Goal: Task Accomplishment & Management: Manage account settings

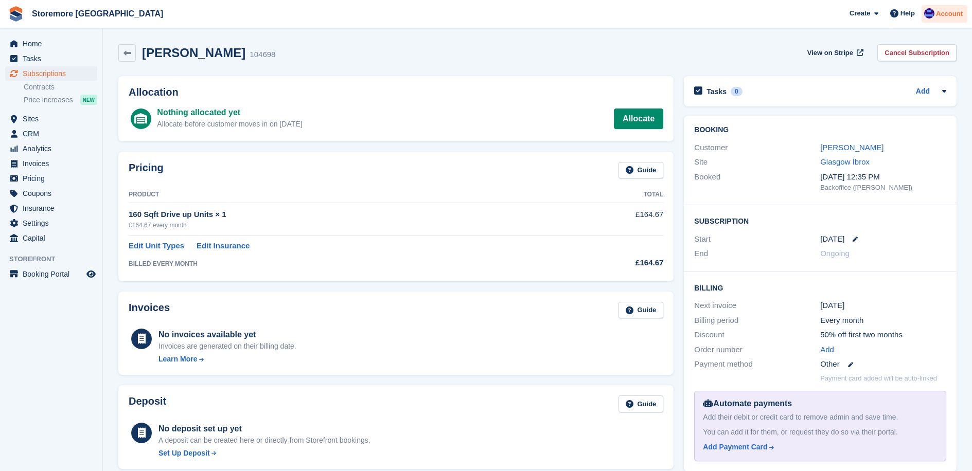
click at [915, 16] on span "Account" at bounding box center [949, 14] width 27 height 10
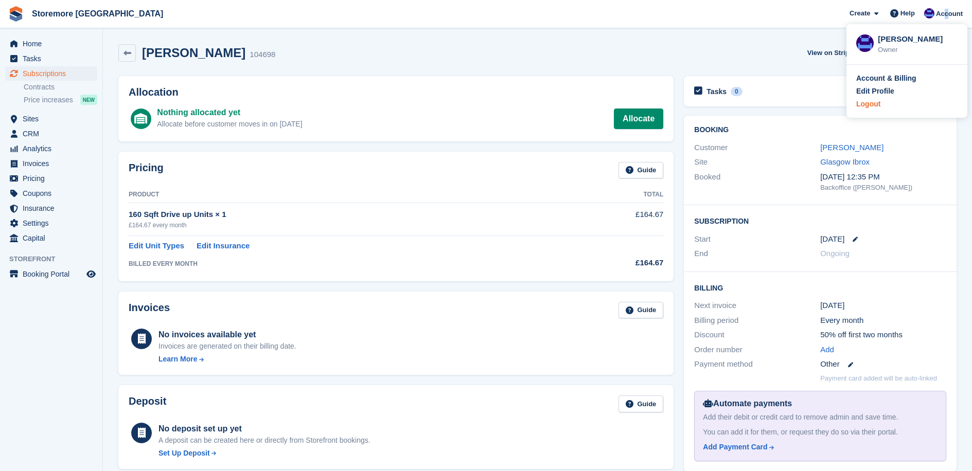
click at [865, 101] on div "Logout" at bounding box center [868, 104] width 24 height 11
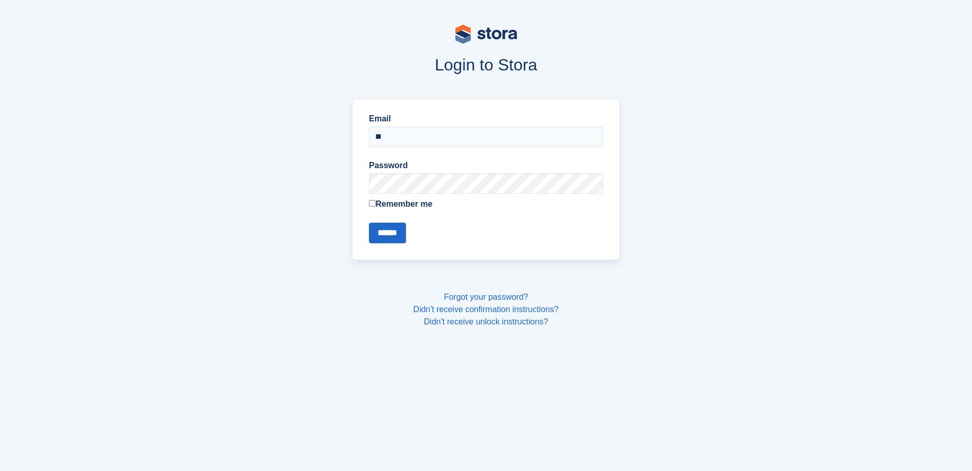
type input "**********"
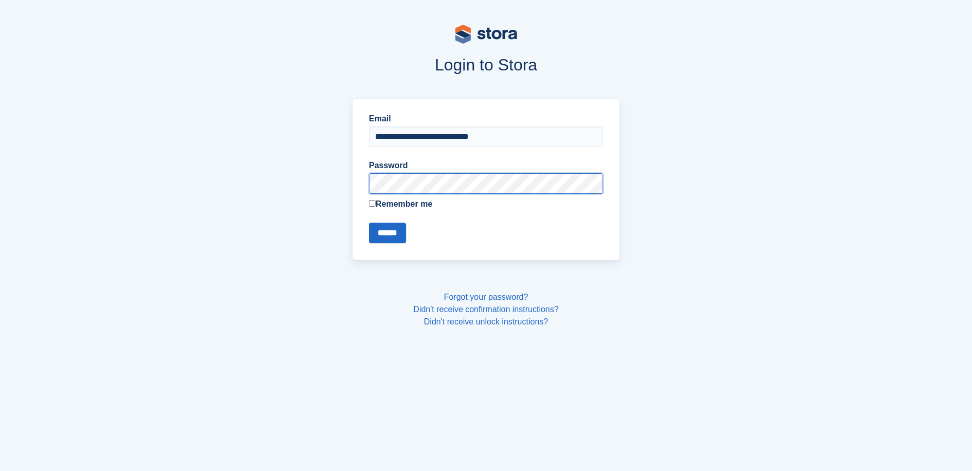
click at [369, 223] on input "******" at bounding box center [387, 233] width 37 height 21
